Goal: Task Accomplishment & Management: Use online tool/utility

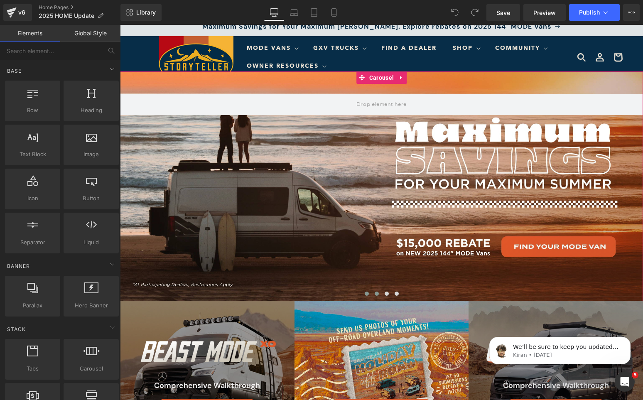
click at [377, 292] on span at bounding box center [377, 294] width 4 height 4
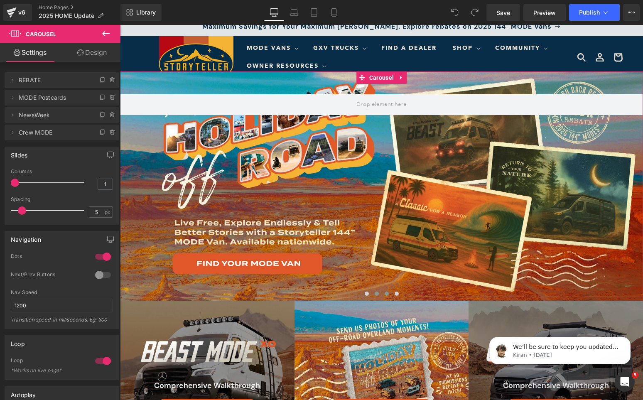
click at [387, 293] on span at bounding box center [387, 294] width 4 height 4
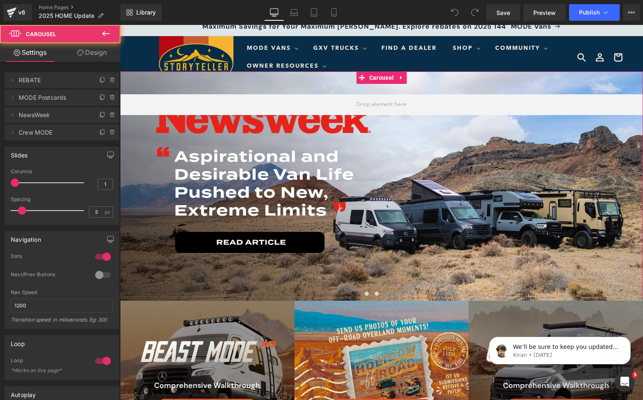
click at [396, 294] on span at bounding box center [396, 294] width 4 height 4
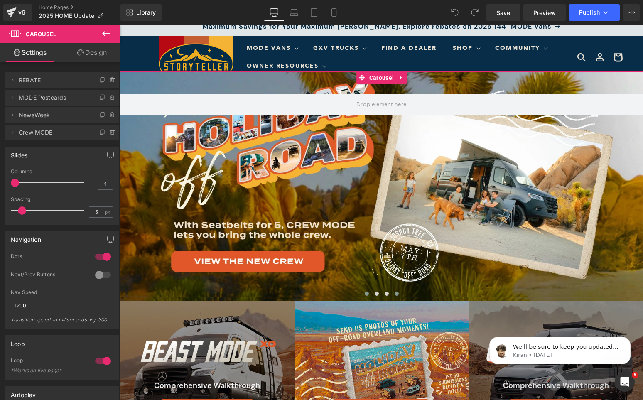
click at [370, 294] on button at bounding box center [367, 293] width 10 height 8
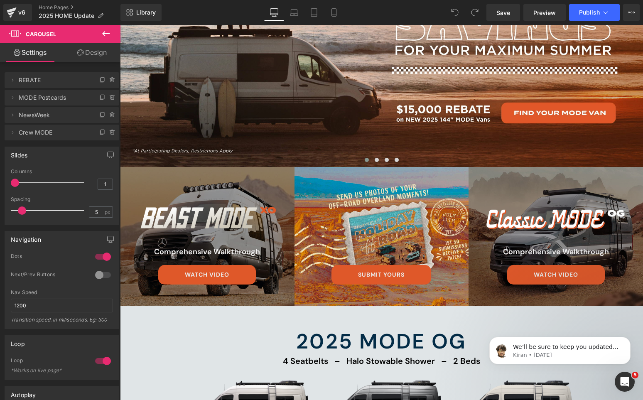
scroll to position [181, 0]
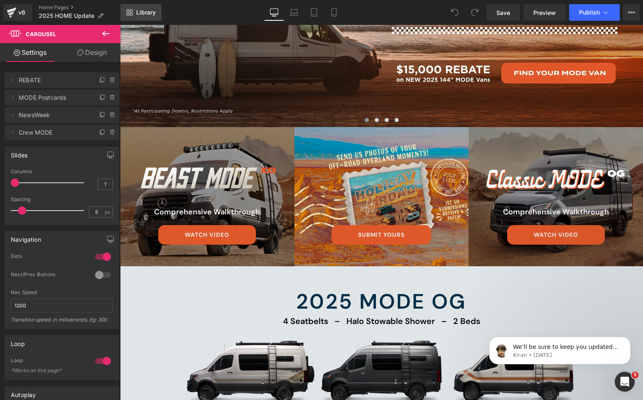
click at [146, 18] on link "Library" at bounding box center [140, 12] width 41 height 17
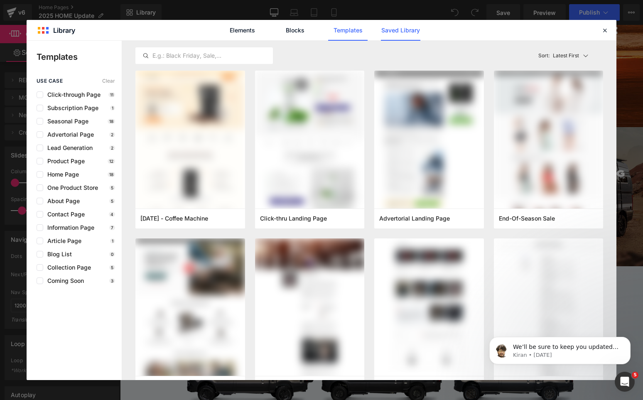
click at [399, 36] on link "Saved Library" at bounding box center [400, 30] width 39 height 21
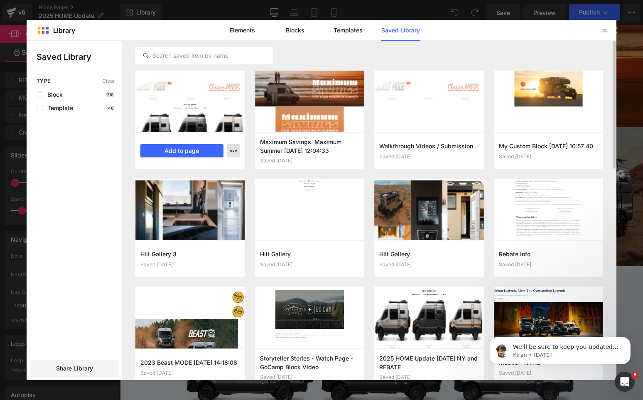
click at [237, 151] on button "button" at bounding box center [233, 150] width 13 height 13
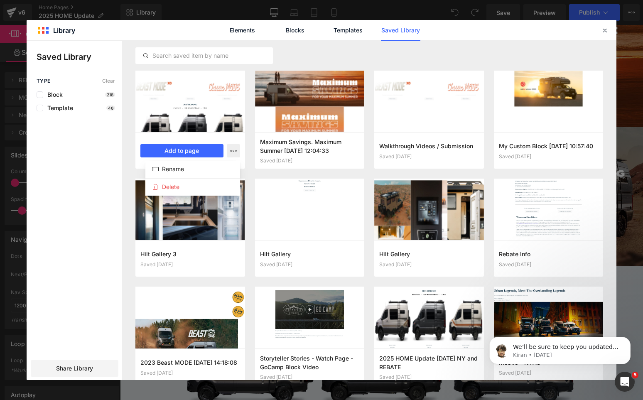
click at [378, 48] on div at bounding box center [322, 210] width 590 height 339
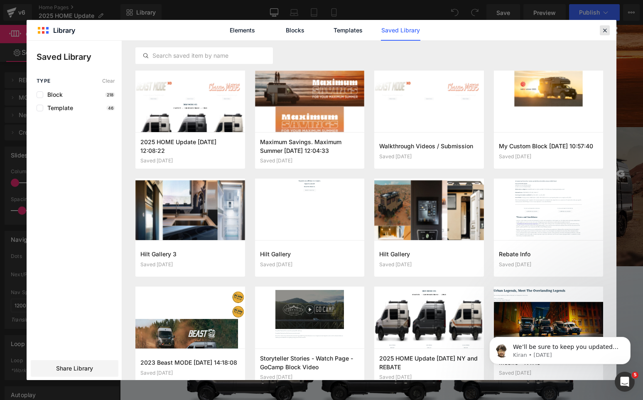
click at [603, 28] on icon at bounding box center [604, 30] width 7 height 7
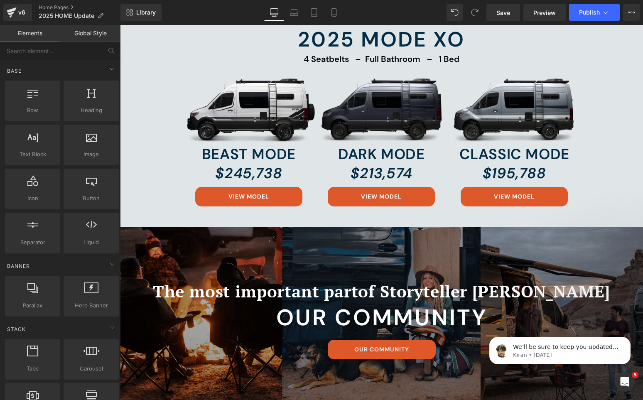
scroll to position [0, 0]
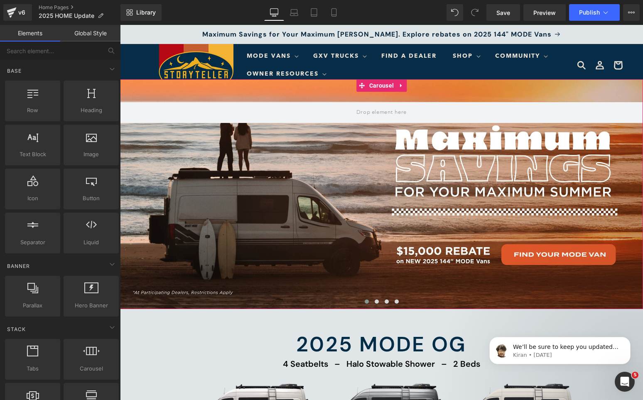
click at [365, 302] on span at bounding box center [367, 301] width 4 height 4
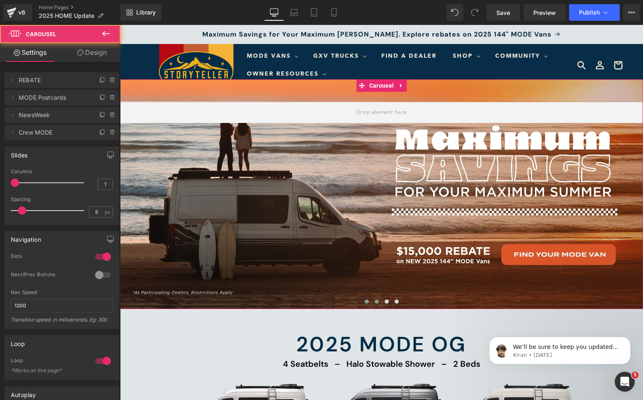
click at [375, 302] on span at bounding box center [377, 301] width 4 height 4
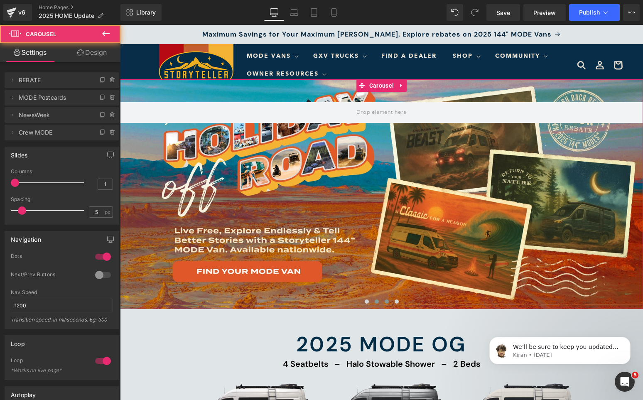
click at [385, 302] on span at bounding box center [387, 301] width 4 height 4
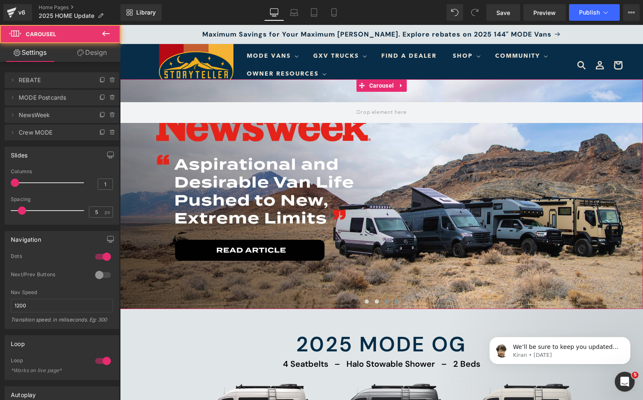
click at [396, 302] on span at bounding box center [396, 301] width 4 height 4
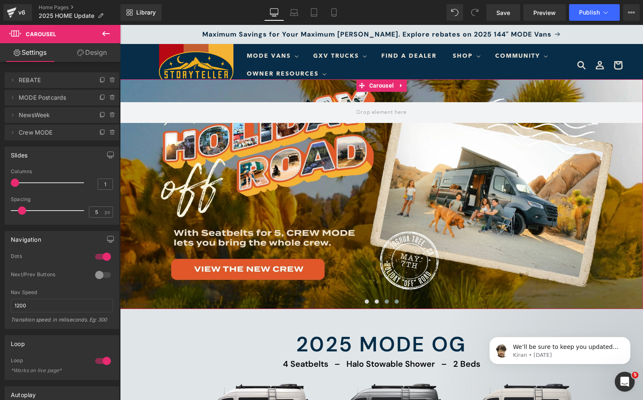
click at [390, 304] on button at bounding box center [387, 301] width 10 height 8
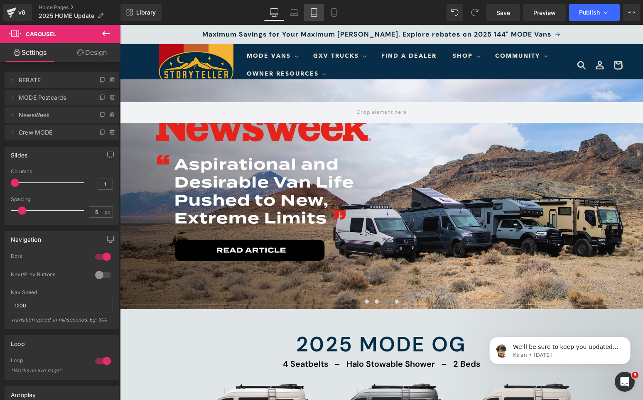
click at [319, 9] on link "Tablet" at bounding box center [314, 12] width 20 height 17
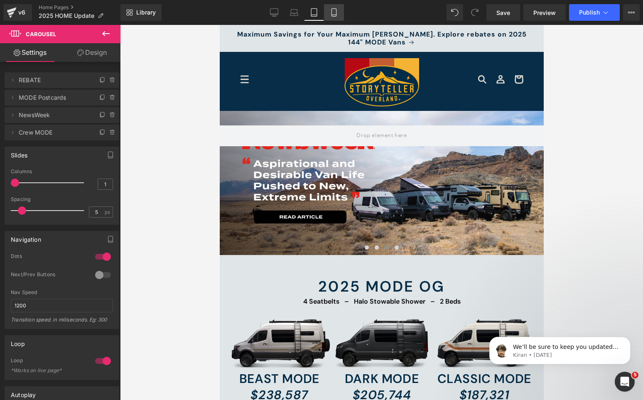
click at [330, 10] on link "Mobile" at bounding box center [334, 12] width 20 height 17
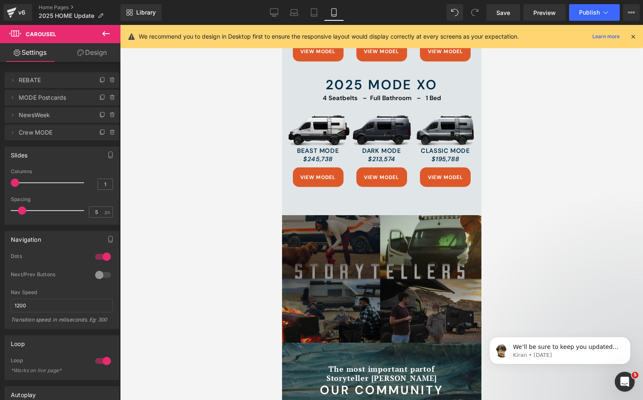
scroll to position [517, 0]
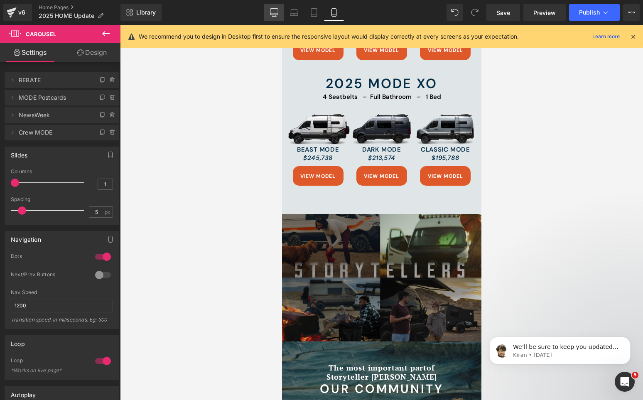
click at [277, 17] on link "Desktop" at bounding box center [274, 12] width 20 height 17
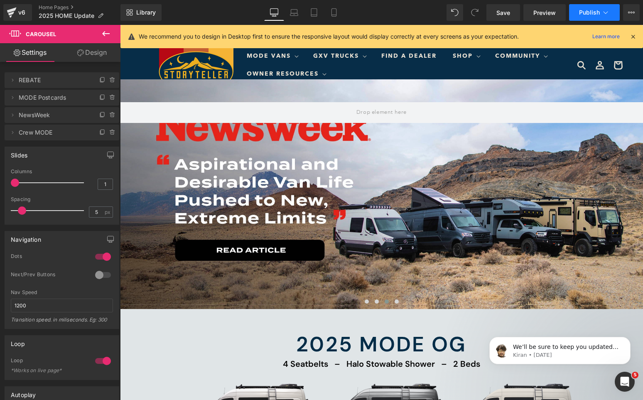
click at [585, 19] on button "Publish" at bounding box center [594, 12] width 51 height 17
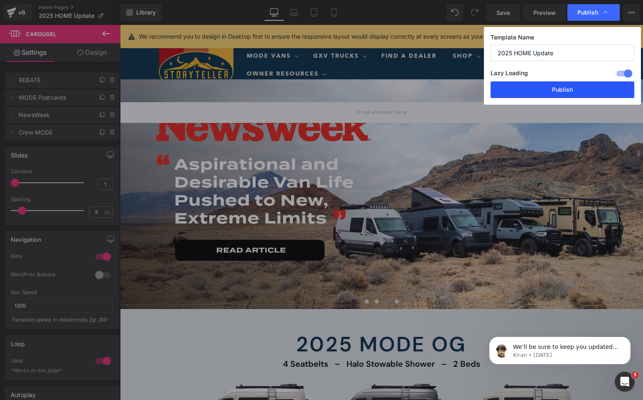
click at [551, 85] on button "Publish" at bounding box center [562, 89] width 144 height 17
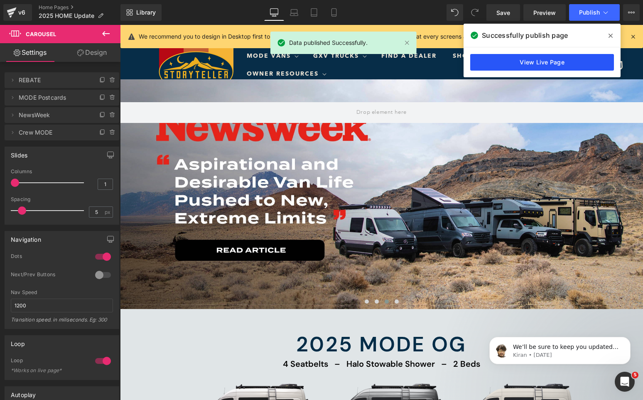
click at [553, 64] on link "View Live Page" at bounding box center [542, 62] width 144 height 17
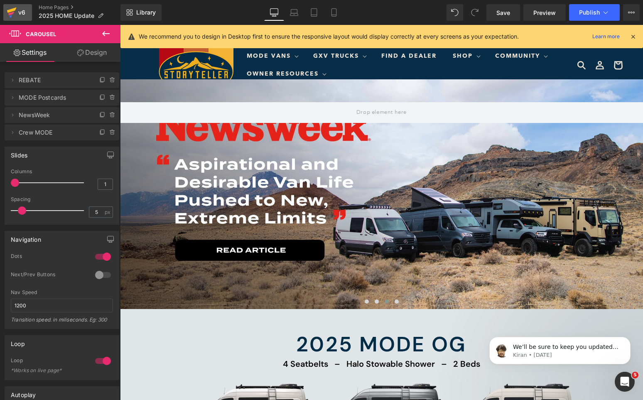
click at [18, 12] on div "v6" at bounding box center [22, 12] width 10 height 11
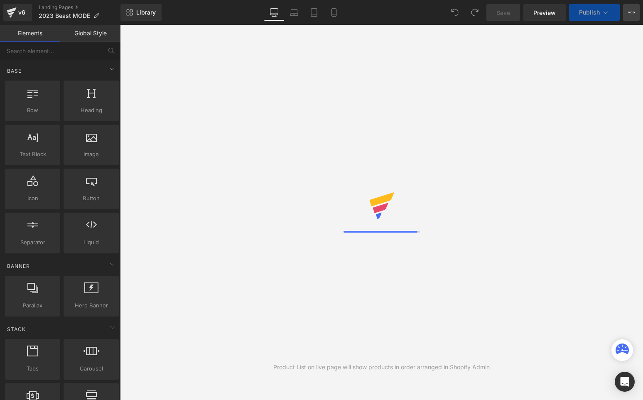
click at [633, 13] on icon at bounding box center [631, 12] width 7 height 7
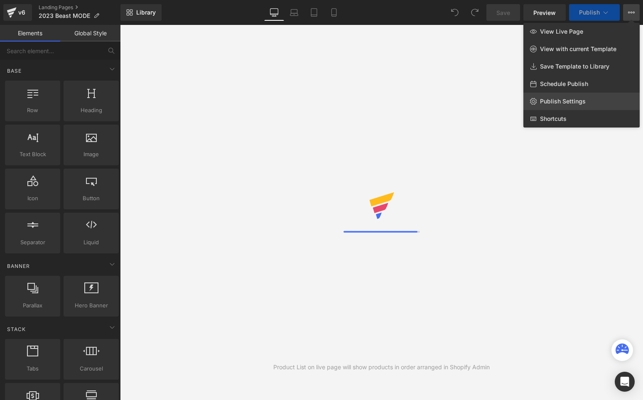
click at [566, 102] on span "Publish Settings" at bounding box center [563, 101] width 46 height 7
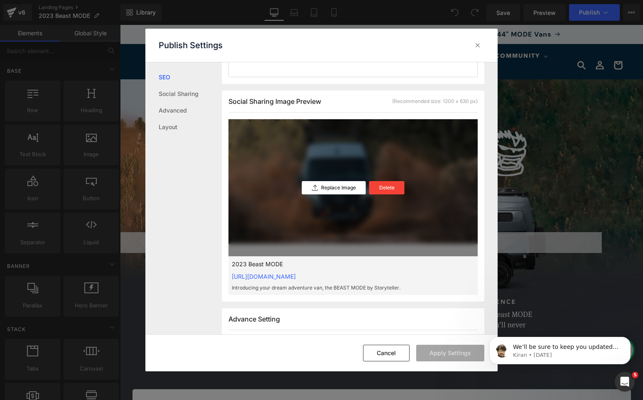
scroll to position [208, 0]
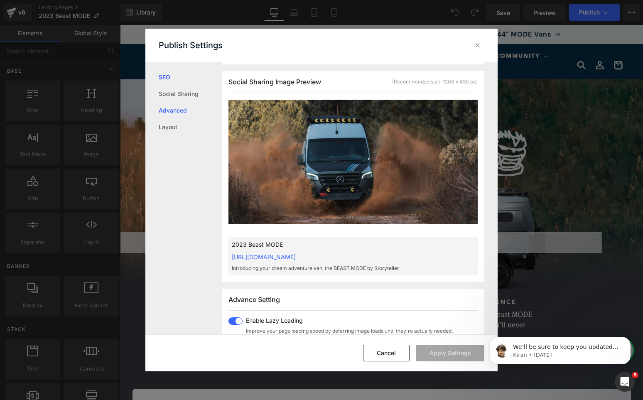
click at [172, 112] on link "Advanced" at bounding box center [190, 110] width 63 height 17
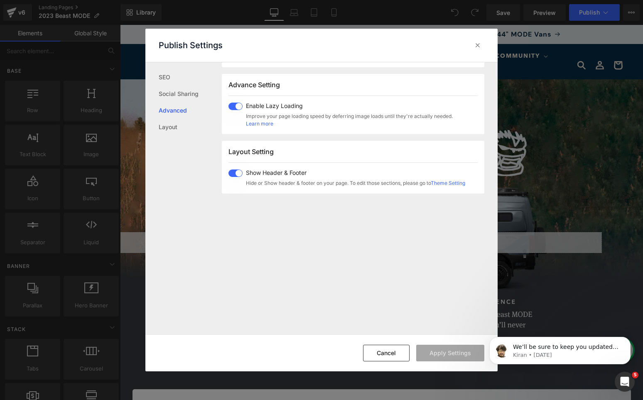
scroll to position [429, 0]
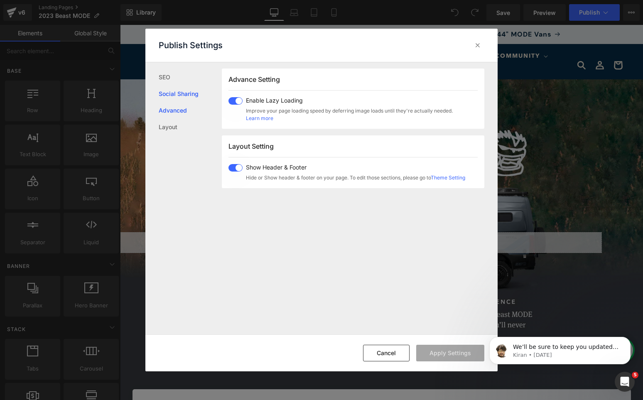
click at [180, 86] on link "Social Sharing" at bounding box center [190, 94] width 63 height 17
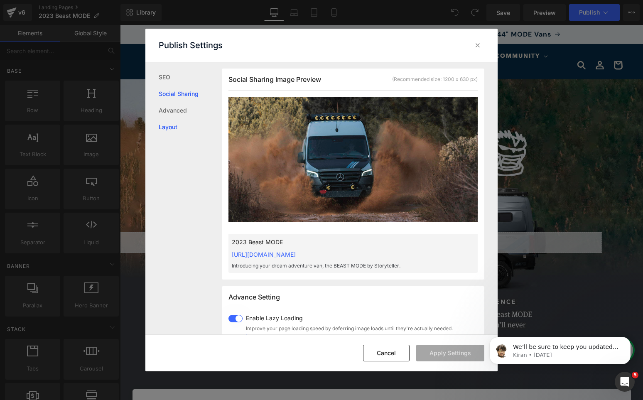
click at [176, 127] on link "Layout" at bounding box center [190, 127] width 63 height 17
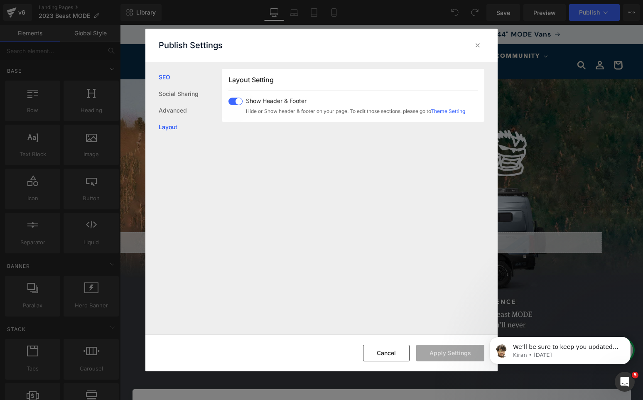
click at [164, 79] on link "SEO" at bounding box center [190, 77] width 63 height 17
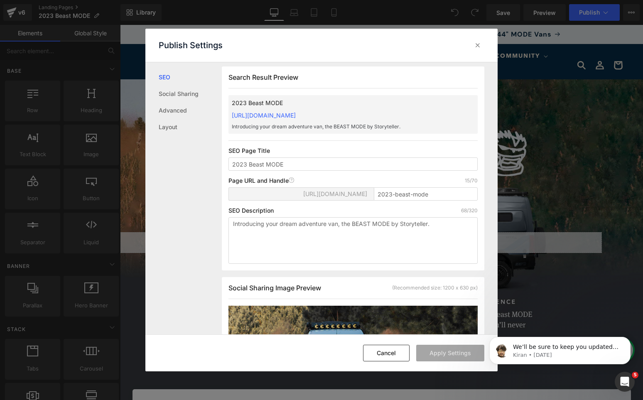
scroll to position [0, 0]
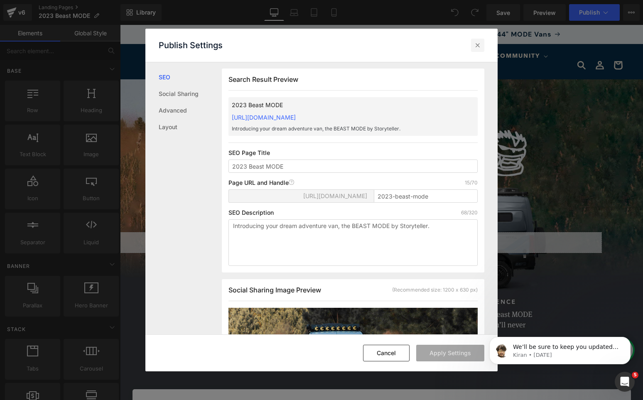
click at [477, 45] on icon at bounding box center [477, 45] width 8 height 8
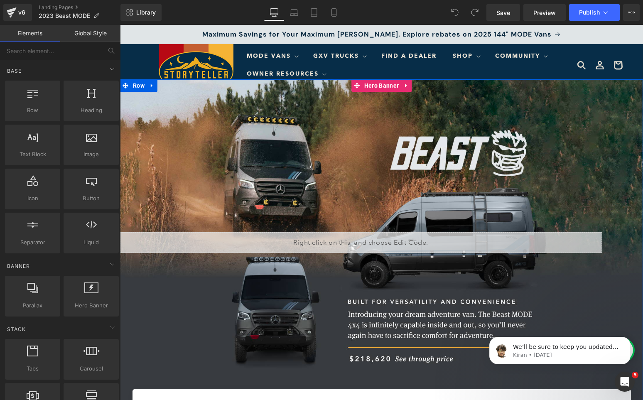
scroll to position [4, 0]
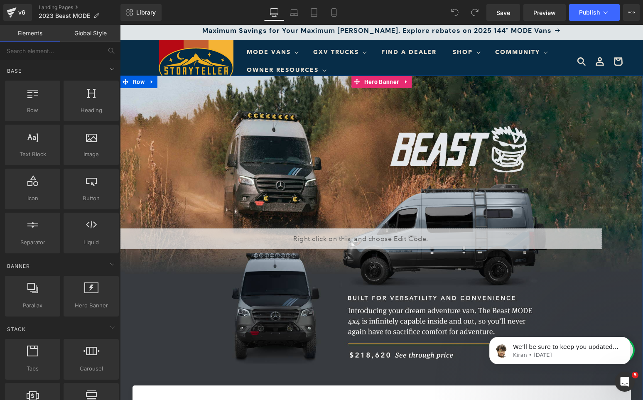
click at [313, 137] on div "Liquid Liquid" at bounding box center [381, 239] width 523 height 327
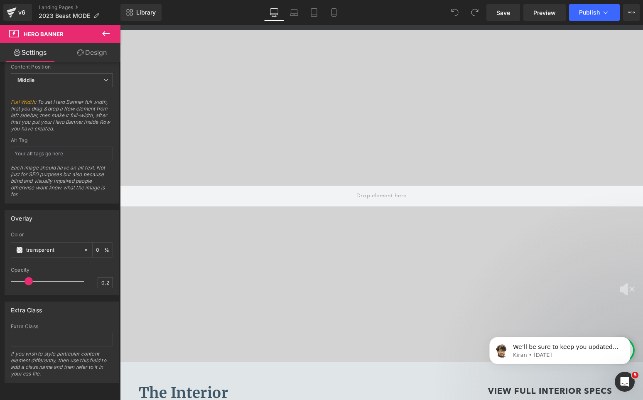
scroll to position [707, 0]
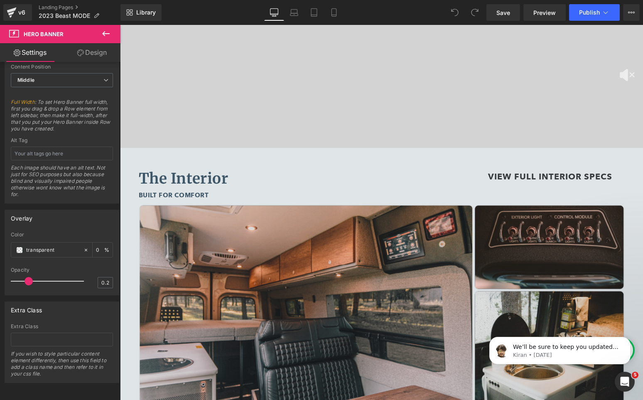
click at [261, 228] on img at bounding box center [382, 355] width 486 height 302
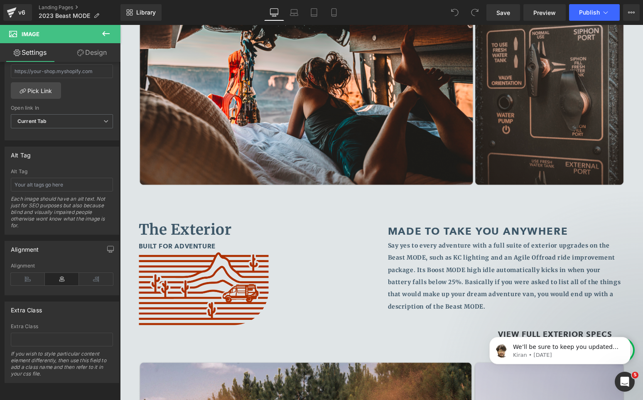
scroll to position [1328, 0]
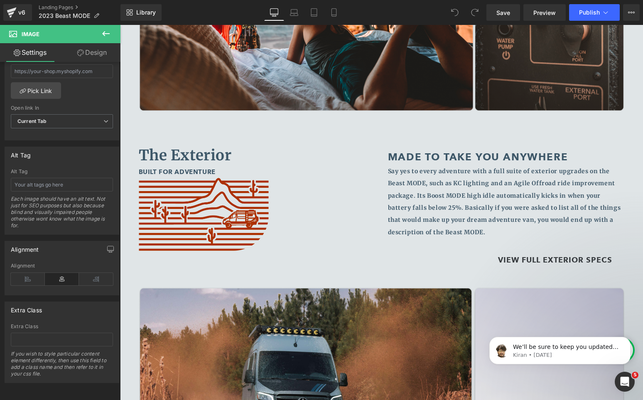
click at [308, 365] on div "Rendering Content" at bounding box center [321, 367] width 51 height 9
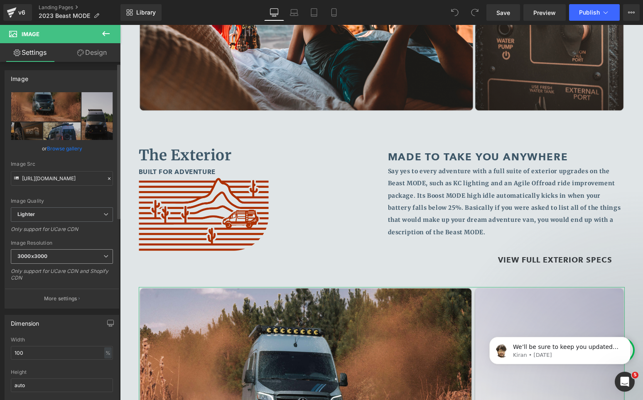
scroll to position [399, 0]
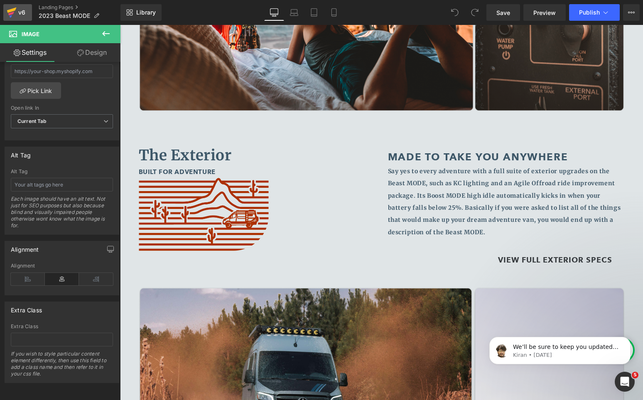
click at [9, 15] on icon at bounding box center [11, 14] width 6 height 4
